Goal: Register for event/course

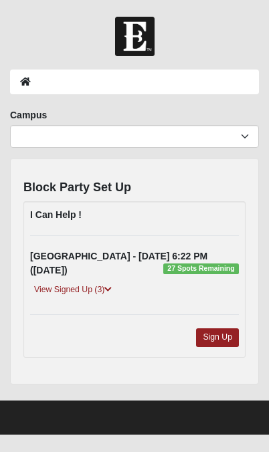
click at [60, 283] on div "View Signed Up (3)" at bounding box center [134, 292] width 229 height 18
click at [80, 283] on link "View Signed Up (3)" at bounding box center [73, 290] width 86 height 14
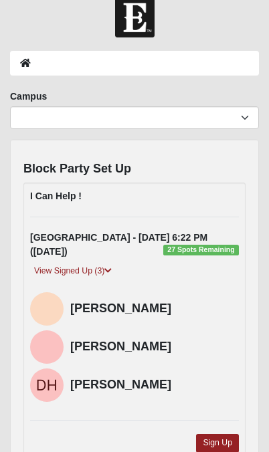
scroll to position [92, 0]
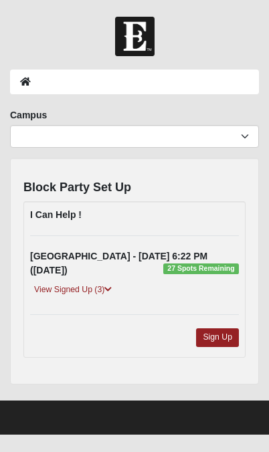
click at [231, 328] on link "Sign Up" at bounding box center [217, 337] width 43 height 18
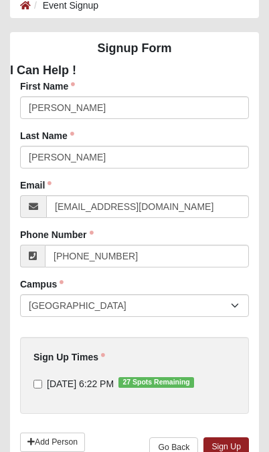
scroll to position [136, 0]
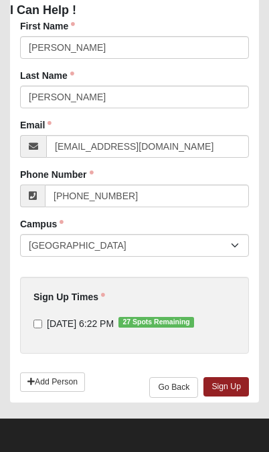
click at [35, 328] on input "[DATE] 6:22 PM 27 Spots Remaining" at bounding box center [37, 324] width 9 height 9
checkbox input "true"
click at [229, 389] on link "Sign Up" at bounding box center [225, 386] width 45 height 19
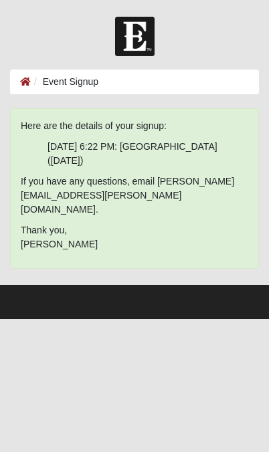
scroll to position [0, 0]
